Goal: Task Accomplishment & Management: Use online tool/utility

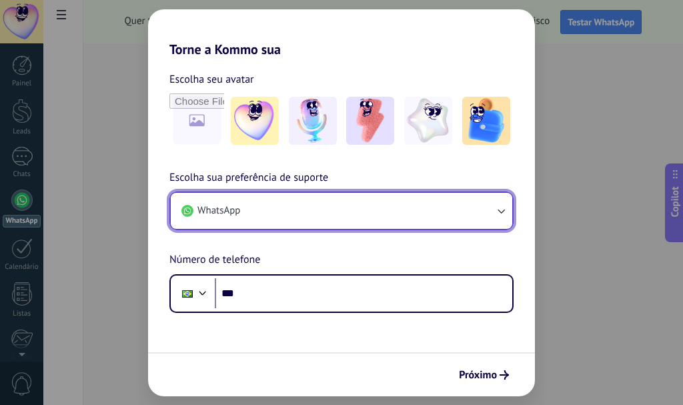
click at [296, 205] on button "WhatsApp" at bounding box center [341, 211] width 341 height 36
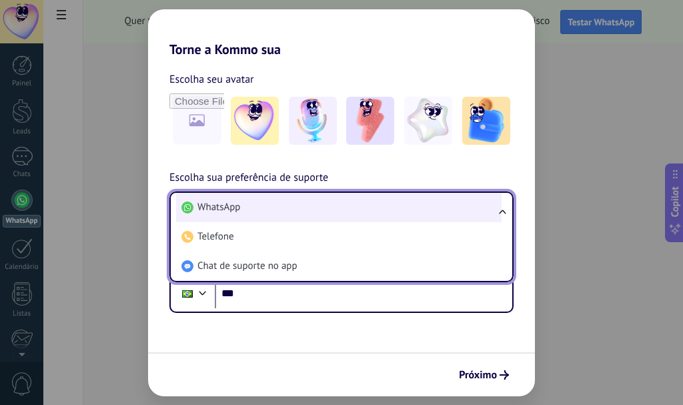
click at [299, 207] on li "WhatsApp" at bounding box center [338, 207] width 325 height 29
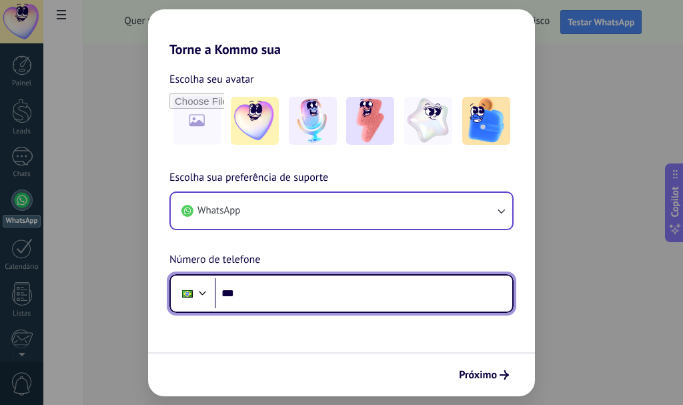
click at [275, 285] on input "***" at bounding box center [363, 293] width 297 height 31
type input "**********"
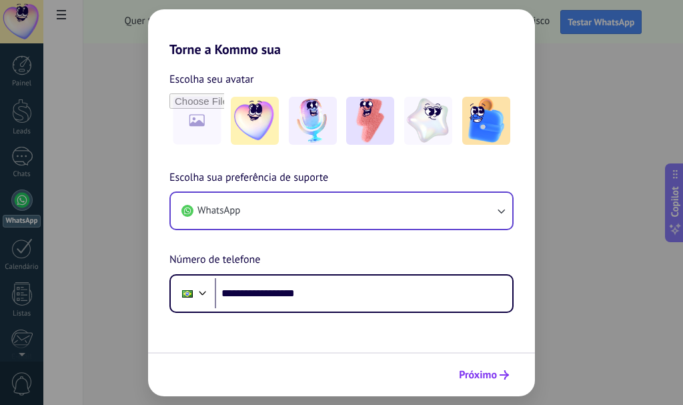
click at [477, 374] on span "Próximo" at bounding box center [478, 374] width 38 height 9
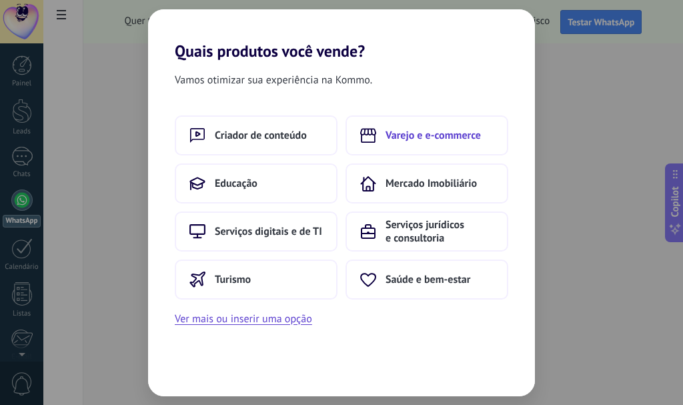
click at [417, 137] on span "Varejo e e-commerce" at bounding box center [432, 135] width 95 height 13
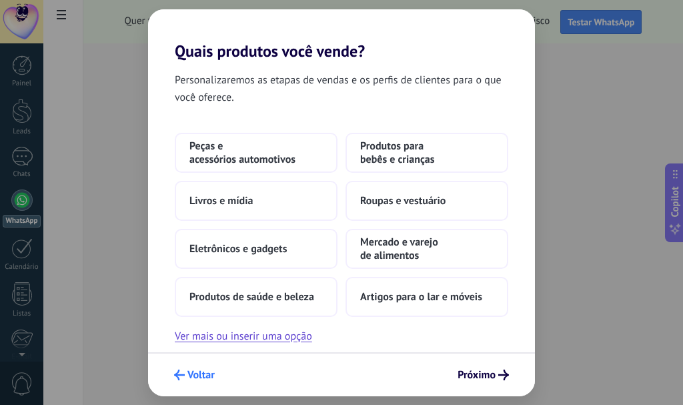
click at [192, 371] on span "Voltar" at bounding box center [200, 374] width 27 height 9
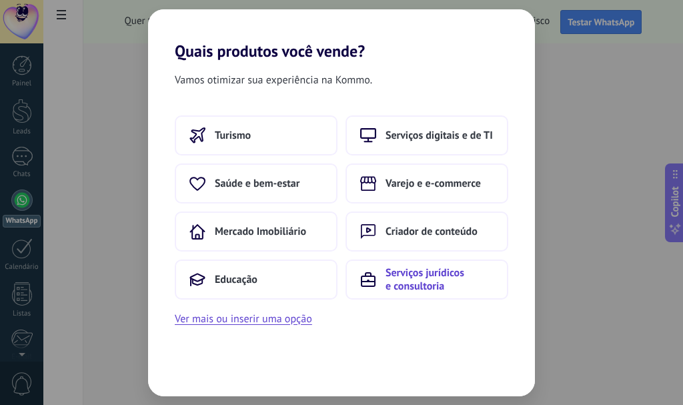
click at [378, 283] on button "Serviços jurídicos e consultoria" at bounding box center [426, 279] width 163 height 40
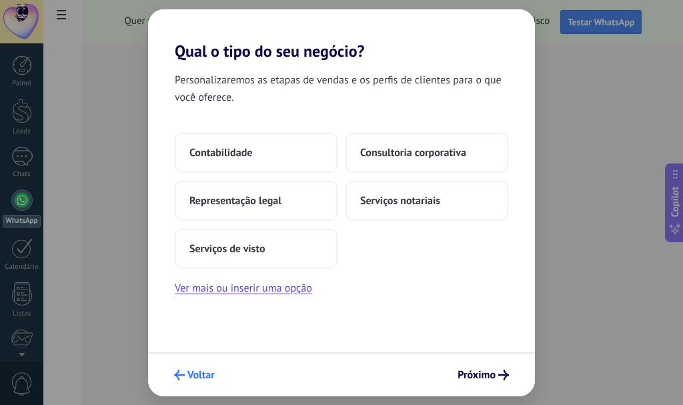
click at [191, 371] on span "Voltar" at bounding box center [200, 374] width 27 height 9
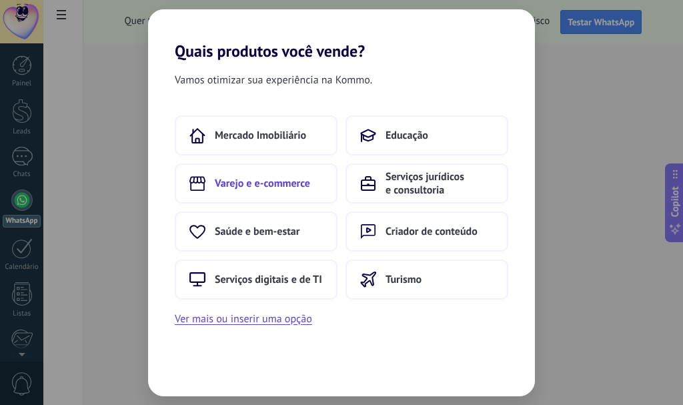
click at [260, 192] on button "Varejo e e-commerce" at bounding box center [256, 183] width 163 height 40
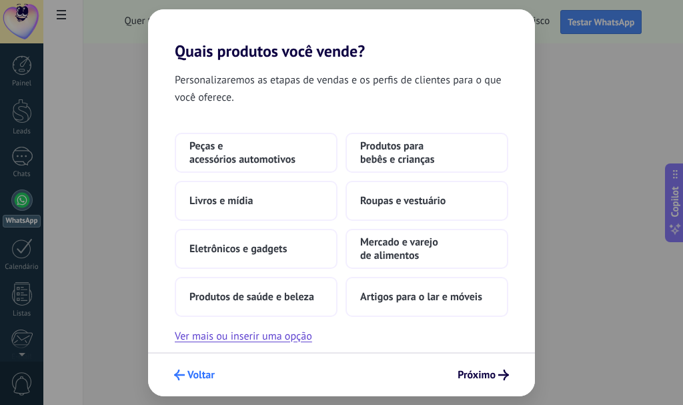
click at [195, 373] on span "Voltar" at bounding box center [200, 374] width 27 height 9
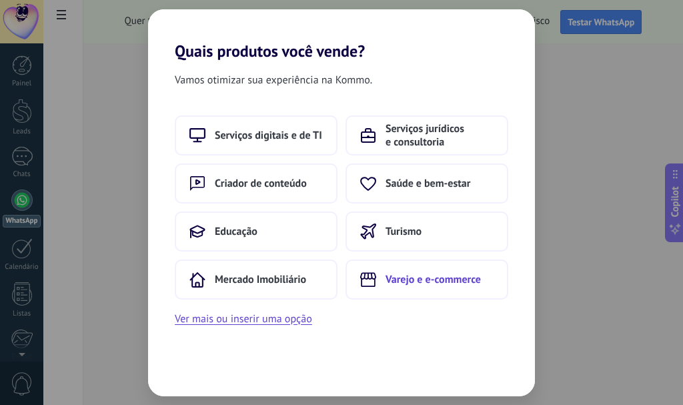
click at [413, 289] on button "Varejo e e-commerce" at bounding box center [426, 279] width 163 height 40
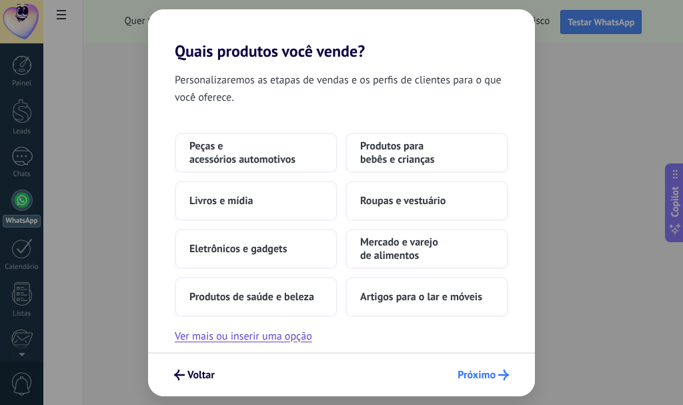
click at [493, 385] on button "Próximo" at bounding box center [482, 374] width 63 height 23
click at [406, 291] on span "Artigos para o lar e móveis" at bounding box center [421, 296] width 122 height 13
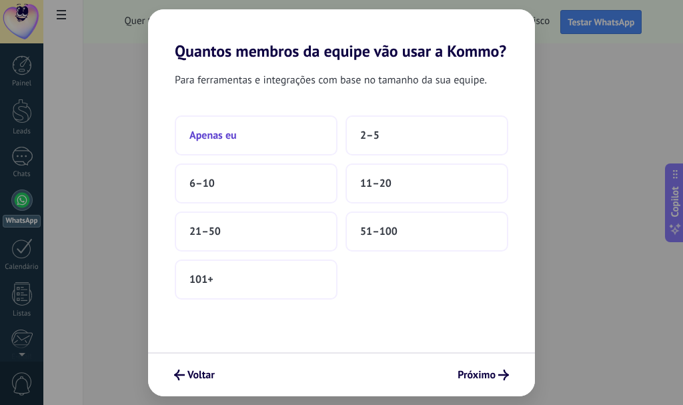
click at [251, 145] on button "Apenas eu" at bounding box center [256, 135] width 163 height 40
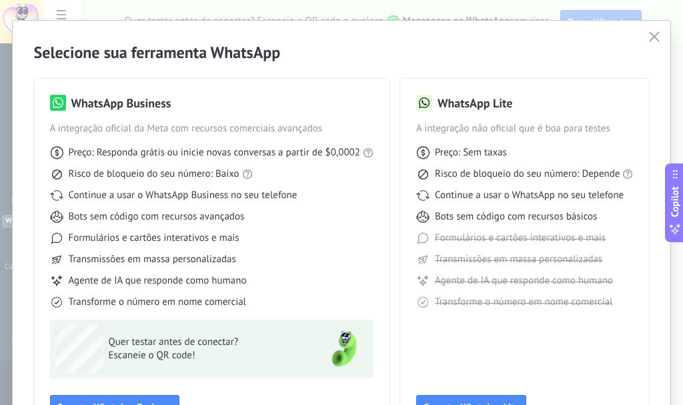
scroll to position [72, 0]
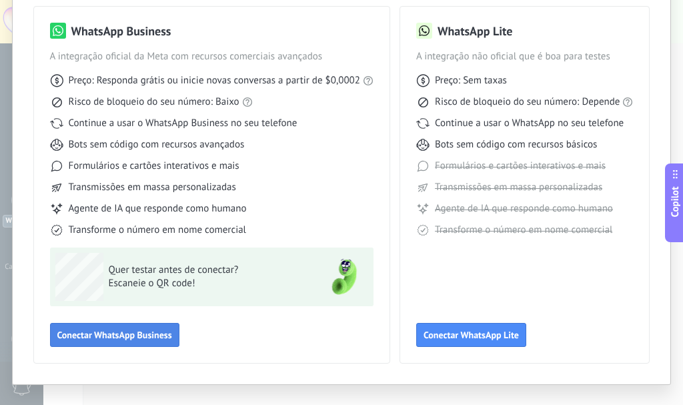
click at [126, 337] on span "Conectar WhatsApp Business" at bounding box center [114, 334] width 115 height 9
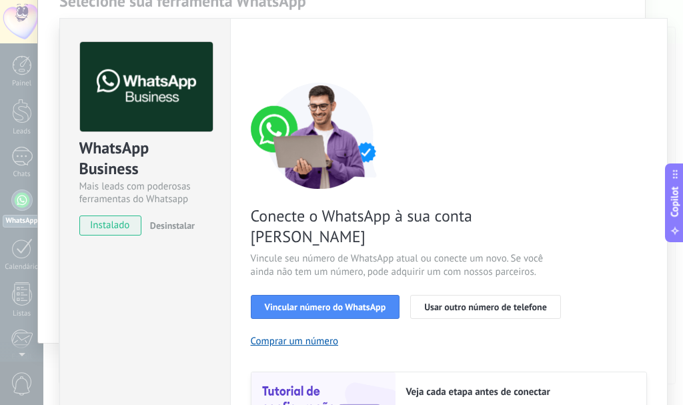
scroll to position [0, 0]
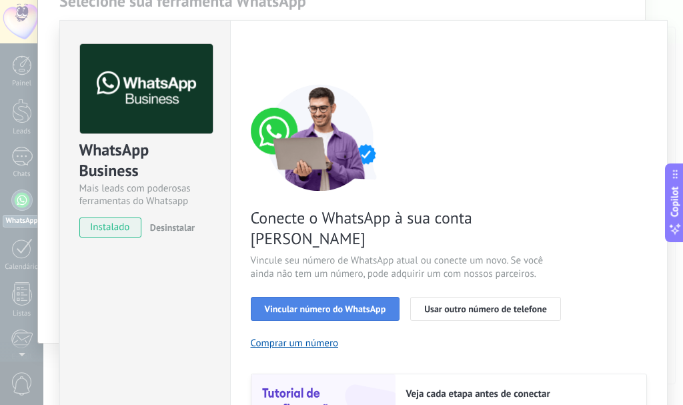
click at [301, 304] on span "Vincular número do WhatsApp" at bounding box center [325, 308] width 121 height 9
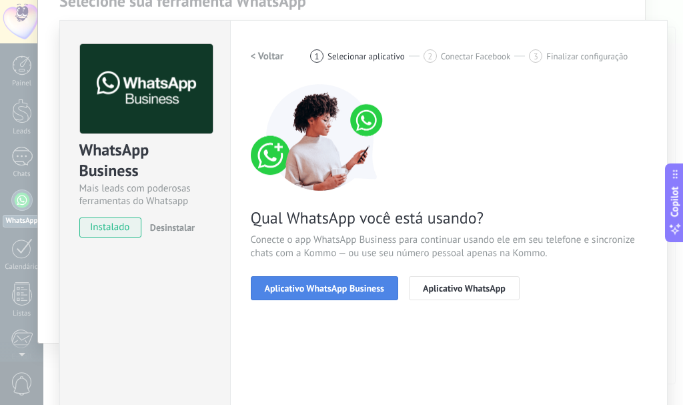
click at [335, 290] on span "Aplicativo WhatsApp Business" at bounding box center [324, 287] width 119 height 9
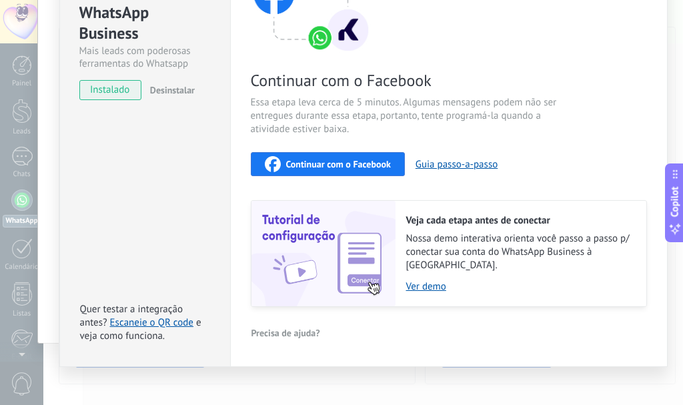
scroll to position [139, 0]
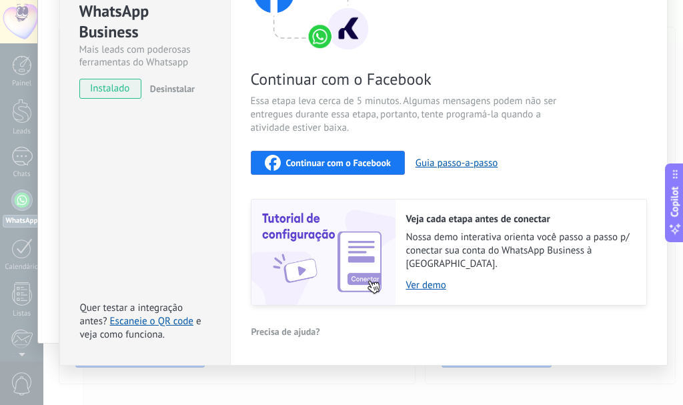
click at [305, 156] on div "Continuar com o Facebook" at bounding box center [328, 163] width 126 height 16
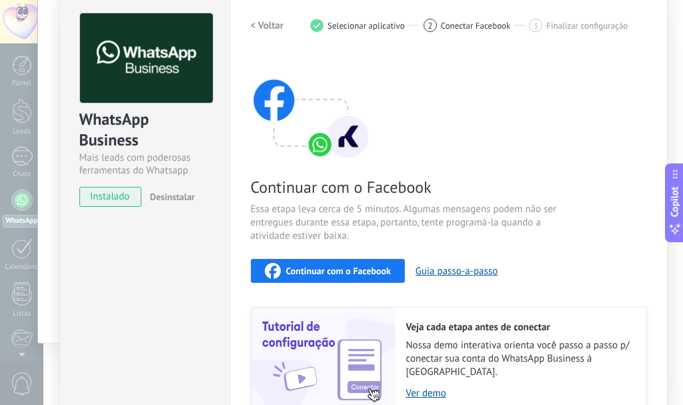
scroll to position [5, 0]
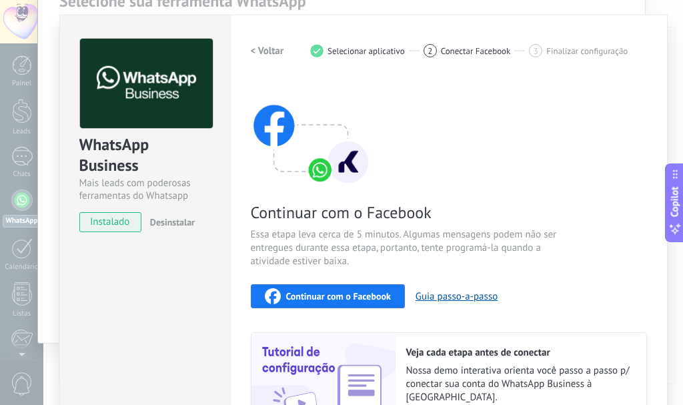
click at [286, 291] on span "Continuar com o Facebook" at bounding box center [338, 295] width 105 height 9
